Goal: Find specific page/section: Find specific page/section

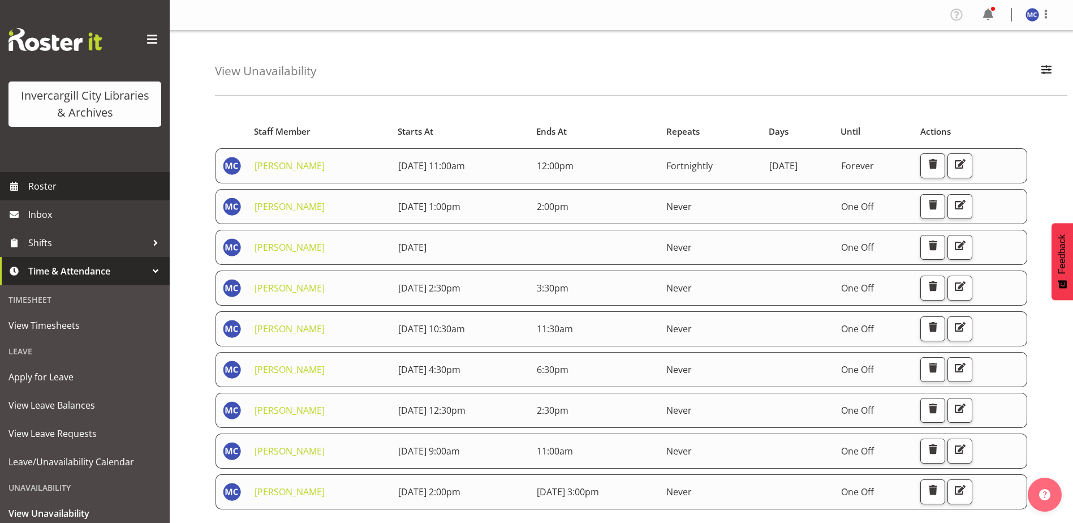
scroll to position [46, 0]
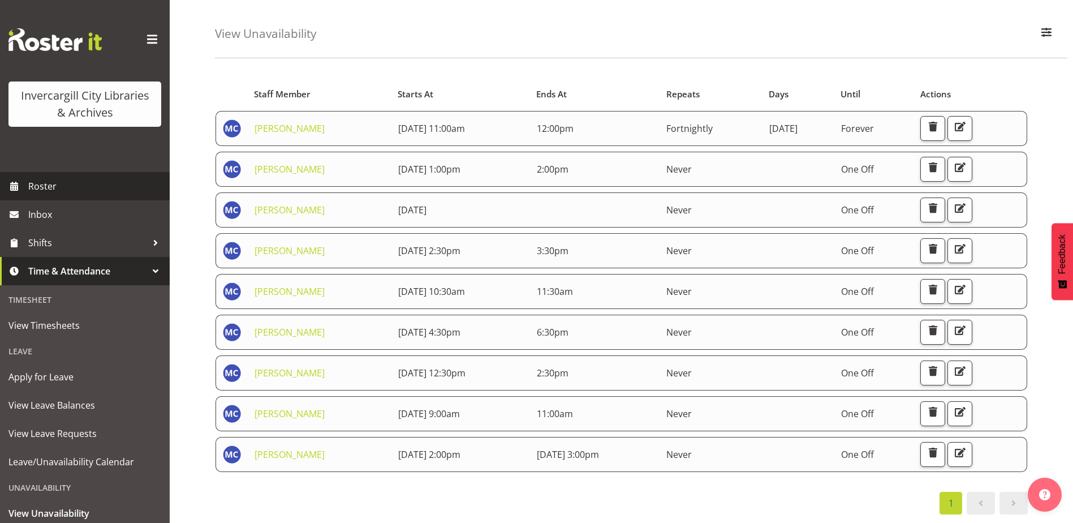
click at [49, 186] on span "Roster" at bounding box center [96, 186] width 136 height 17
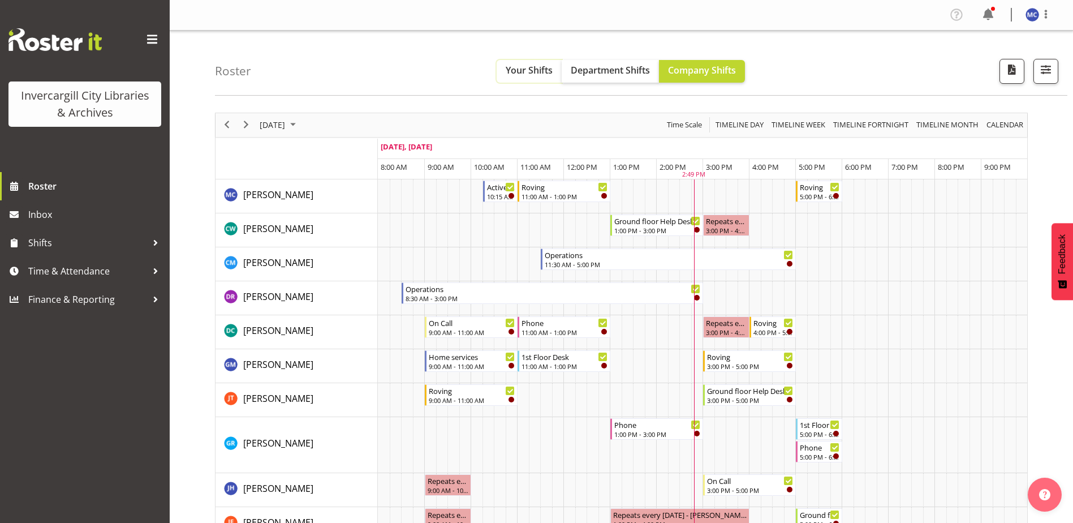
click at [529, 60] on button "Your Shifts" at bounding box center [529, 71] width 65 height 23
